Goal: Transaction & Acquisition: Purchase product/service

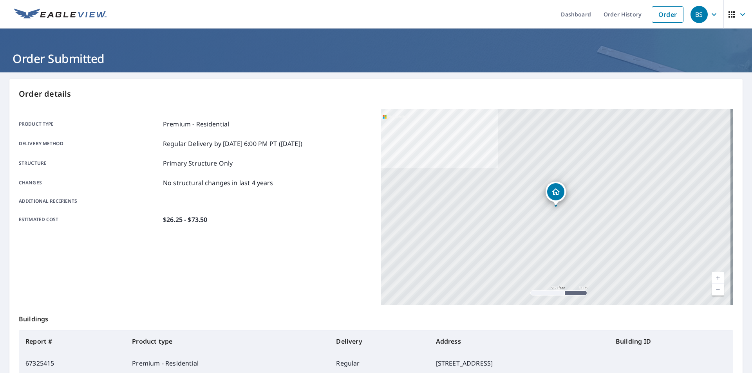
click at [656, 10] on link "Order" at bounding box center [667, 14] width 32 height 16
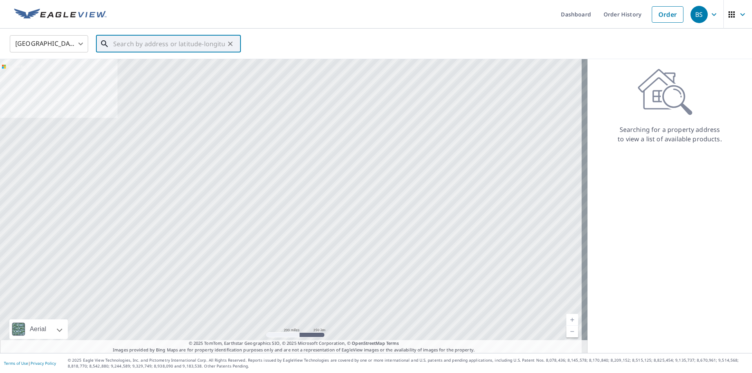
click at [190, 43] on input "text" at bounding box center [169, 44] width 112 height 22
paste input "2030 [PERSON_NAME]."
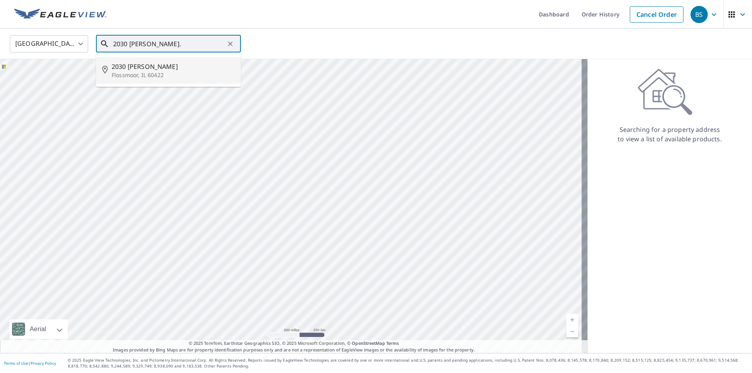
click at [152, 69] on span "2030 [PERSON_NAME]" at bounding box center [173, 66] width 123 height 9
type input "2030 [PERSON_NAME] Flossmoor, IL 60422"
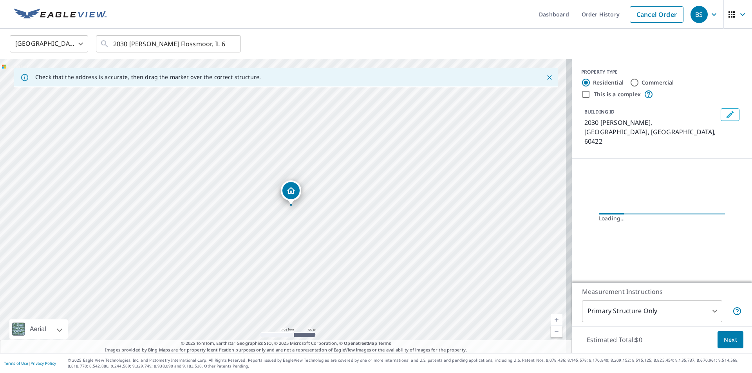
click at [550, 323] on link "Current Level 17, Zoom In" at bounding box center [556, 320] width 12 height 12
click at [550, 321] on link "Current Level 17.505442161077628, Zoom In" at bounding box center [556, 320] width 12 height 12
click at [550, 321] on link "Current Level 18.38336821477654, Zoom In Disabled" at bounding box center [556, 320] width 12 height 12
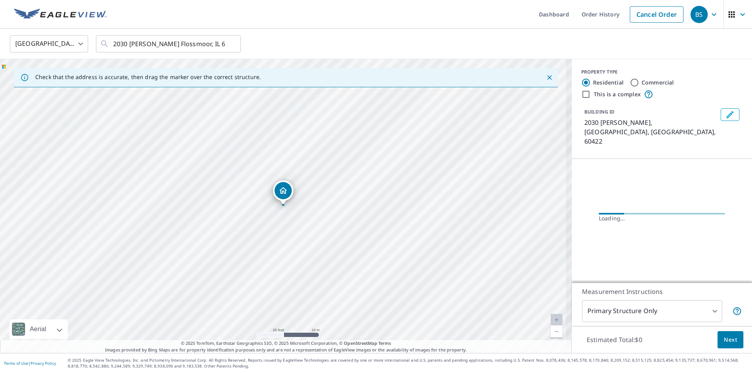
click at [550, 321] on link "Current Level 20, Zoom In Disabled" at bounding box center [556, 320] width 12 height 12
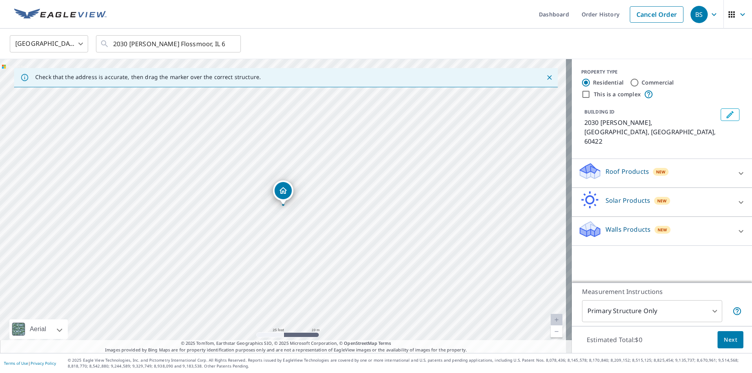
click at [626, 167] on p "Roof Products" at bounding box center [626, 171] width 43 height 9
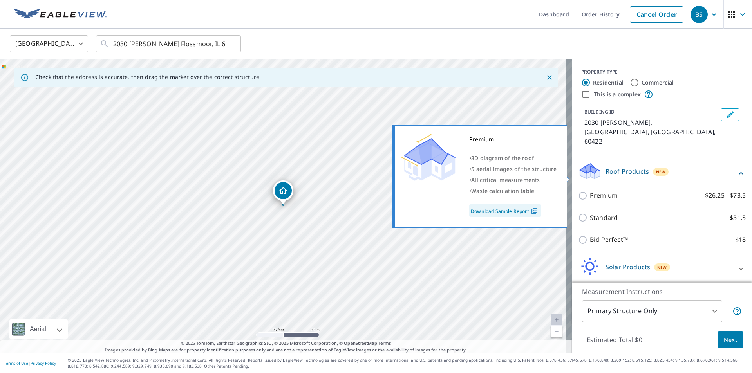
click at [580, 191] on input "Premium $26.25 - $73.5" at bounding box center [584, 195] width 12 height 9
checkbox input "true"
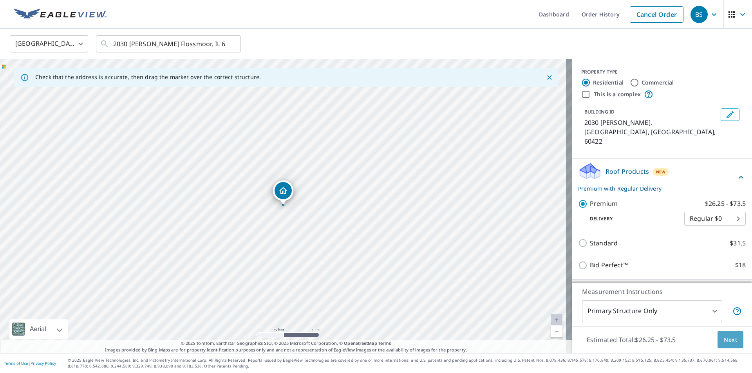
click at [723, 338] on span "Next" at bounding box center [729, 340] width 13 height 10
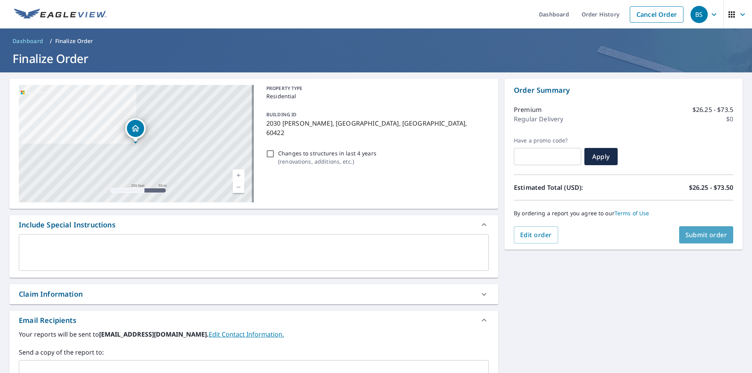
click at [696, 235] on span "Submit order" at bounding box center [706, 235] width 42 height 9
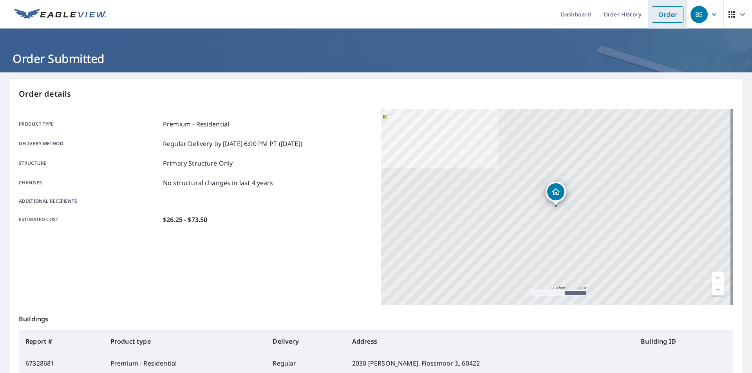
click at [672, 13] on link "Order" at bounding box center [667, 14] width 32 height 16
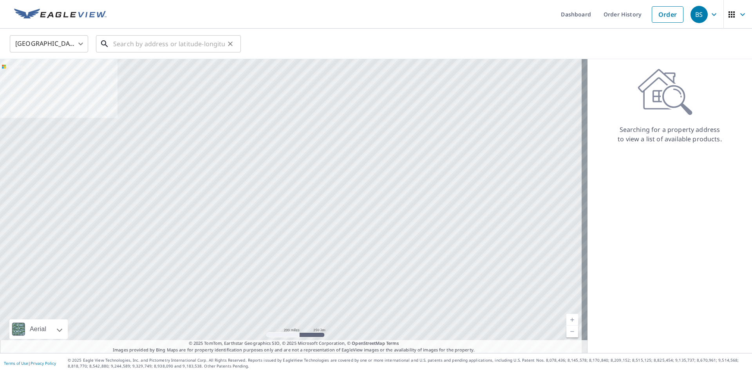
click at [177, 47] on input "text" at bounding box center [169, 44] width 112 height 22
paste input "[STREET_ADDRESS]"
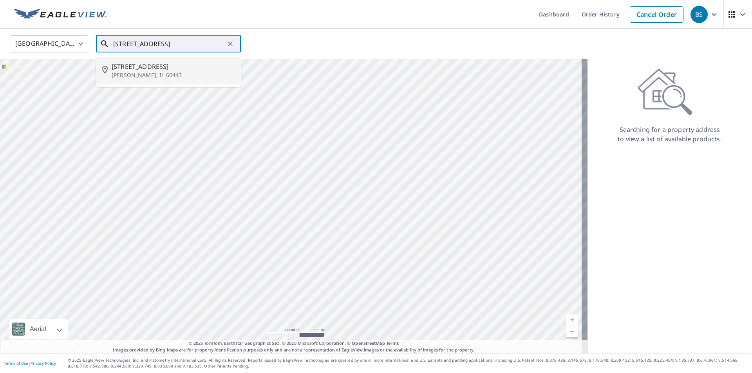
click at [161, 70] on span "[STREET_ADDRESS]" at bounding box center [173, 66] width 123 height 9
type input "[STREET_ADDRESS][PERSON_NAME]"
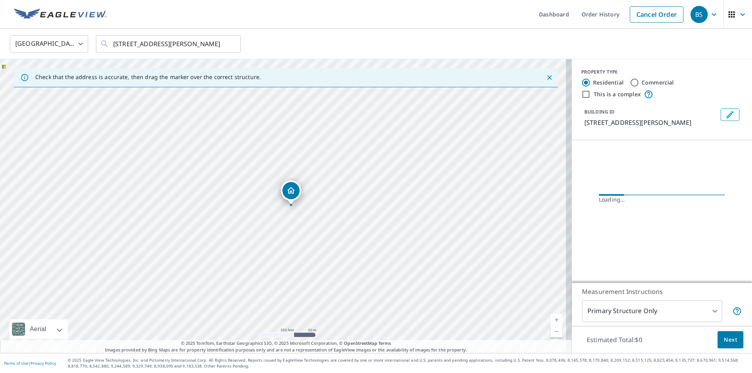
click at [550, 321] on link "Current Level 17, Zoom In" at bounding box center [556, 320] width 12 height 12
click at [550, 321] on link "Current Level 17.519160442325408, Zoom In" at bounding box center [556, 320] width 12 height 12
click at [550, 321] on link "Current Level 17.94078778924424, Zoom In Disabled" at bounding box center [556, 320] width 12 height 12
click at [550, 321] on link "Current Level 20, Zoom In Disabled" at bounding box center [556, 320] width 12 height 12
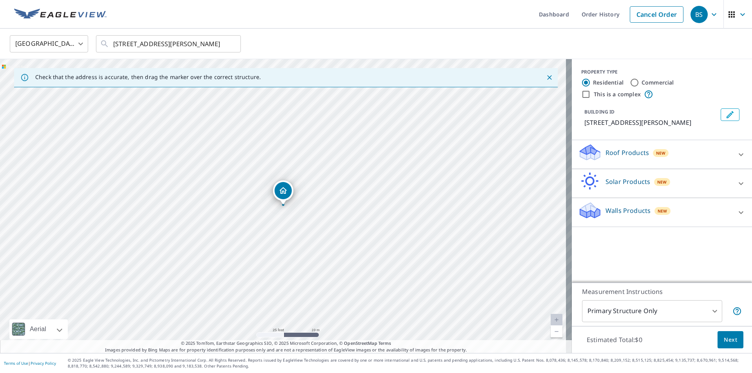
click at [550, 321] on link "Current Level 20, Zoom In Disabled" at bounding box center [556, 320] width 12 height 12
click at [611, 150] on p "Roof Products" at bounding box center [626, 152] width 43 height 9
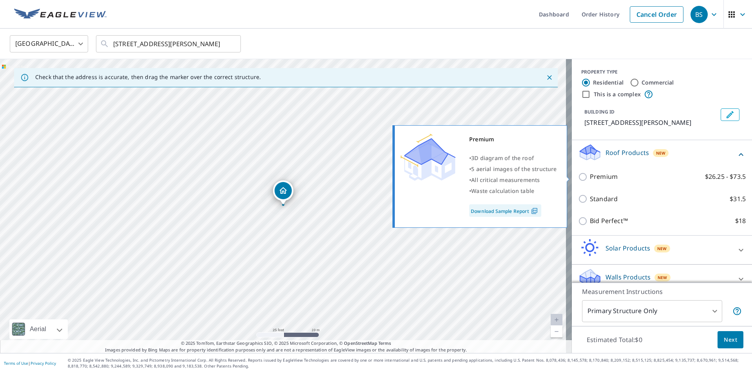
click at [583, 178] on input "Premium $26.25 - $73.5" at bounding box center [584, 176] width 12 height 9
checkbox input "true"
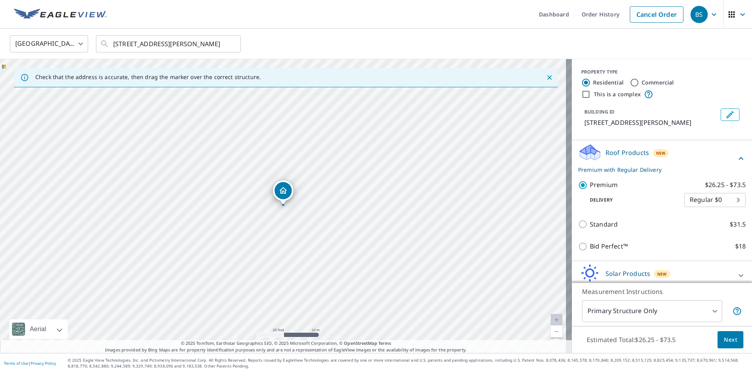
click at [723, 338] on span "Next" at bounding box center [729, 340] width 13 height 10
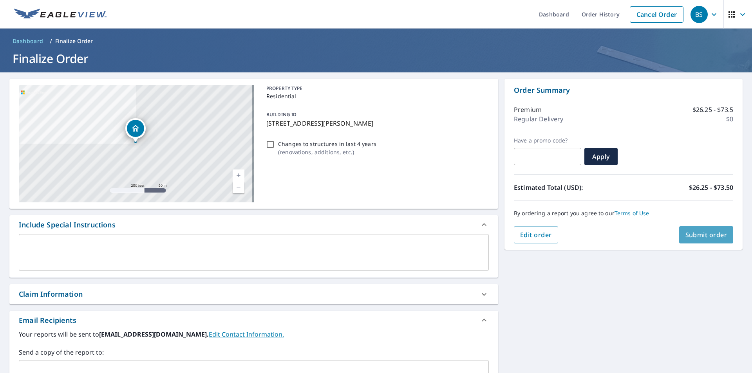
click at [687, 233] on span "Submit order" at bounding box center [706, 235] width 42 height 9
